Goal: Task Accomplishment & Management: Manage account settings

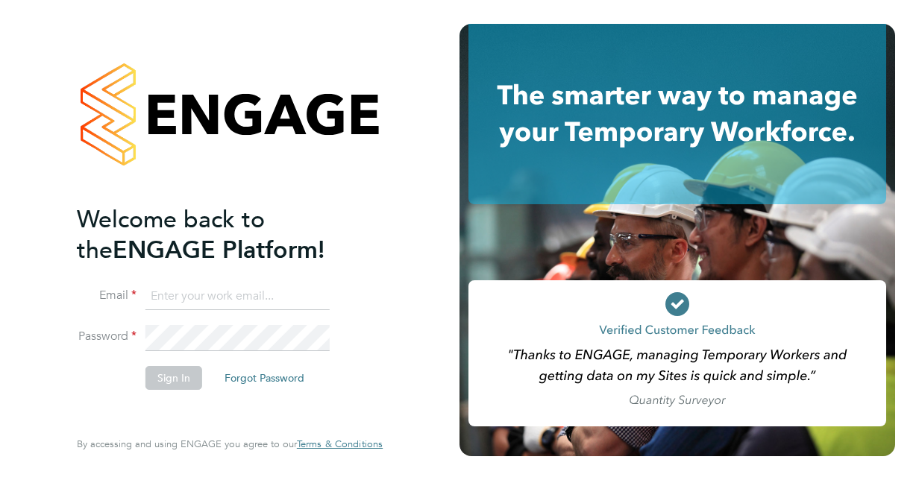
type input "debbie.wheatcroft@justice.gov.uk"
drag, startPoint x: 154, startPoint y: 275, endPoint x: 122, endPoint y: 274, distance: 32.9
click at [154, 275] on ng-template "Welcome back to the ENGAGE Platform! Email debbie.wheatcroft@justice.gov.uk Pas…" at bounding box center [222, 304] width 291 height 201
click at [151, 377] on button "Sign In" at bounding box center [173, 378] width 57 height 24
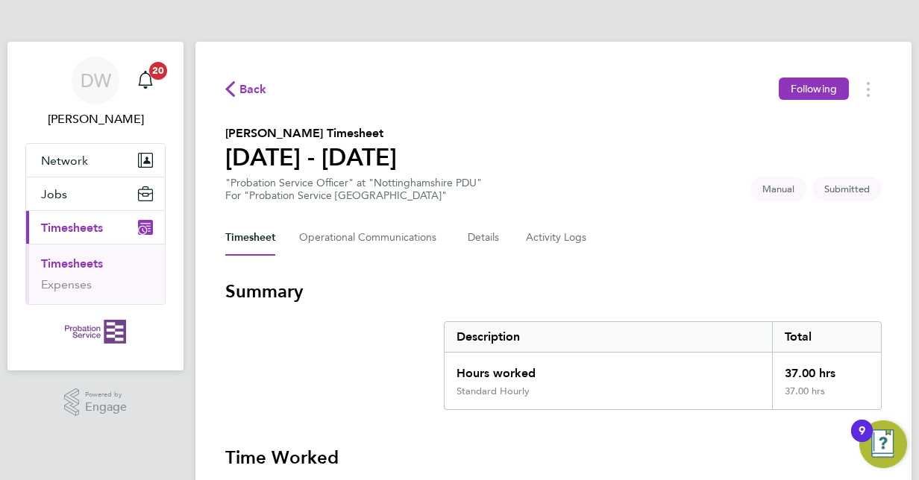
scroll to position [597, 0]
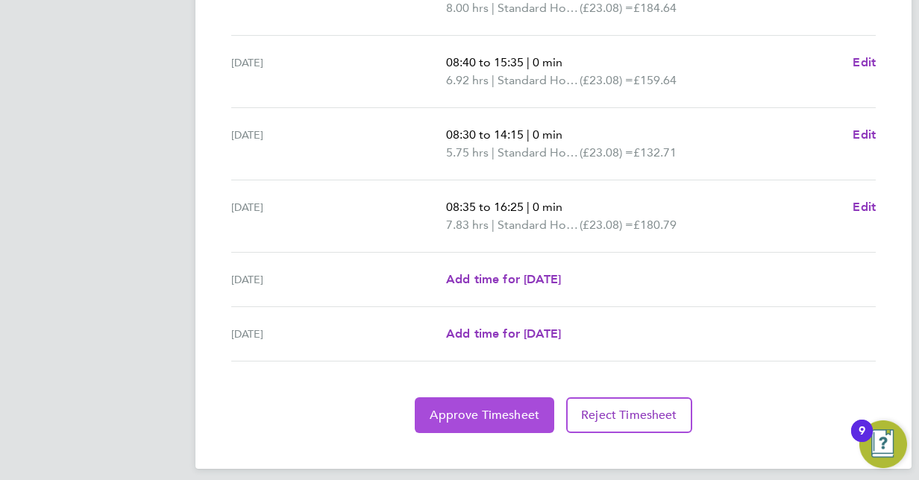
click at [451, 409] on span "Approve Timesheet" at bounding box center [485, 415] width 110 height 15
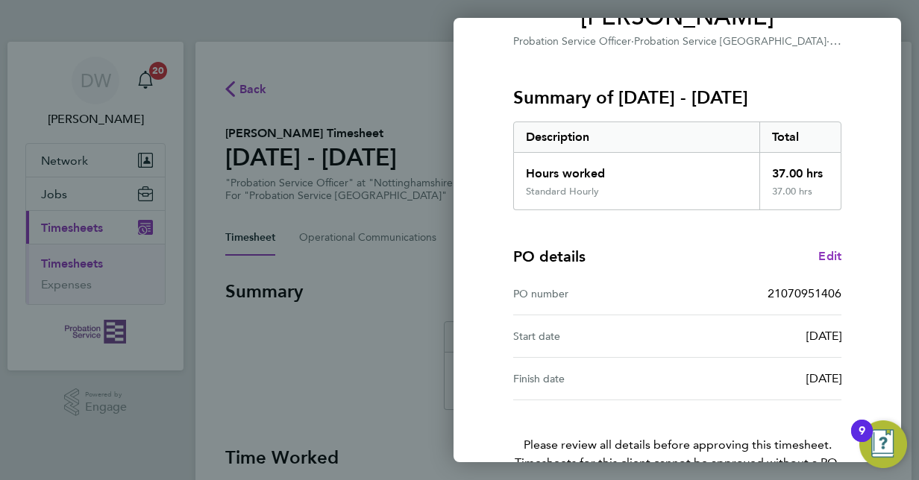
scroll to position [233, 0]
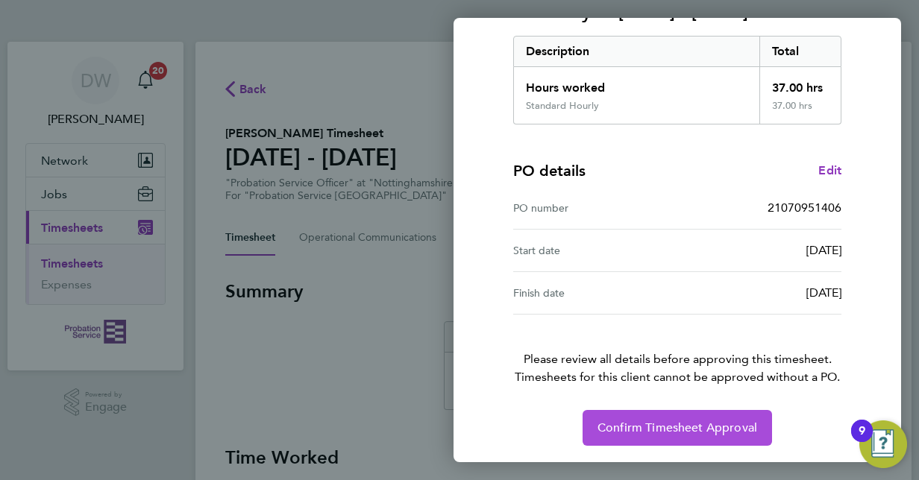
click at [685, 423] on span "Confirm Timesheet Approval" at bounding box center [677, 428] width 160 height 15
